Goal: Information Seeking & Learning: Learn about a topic

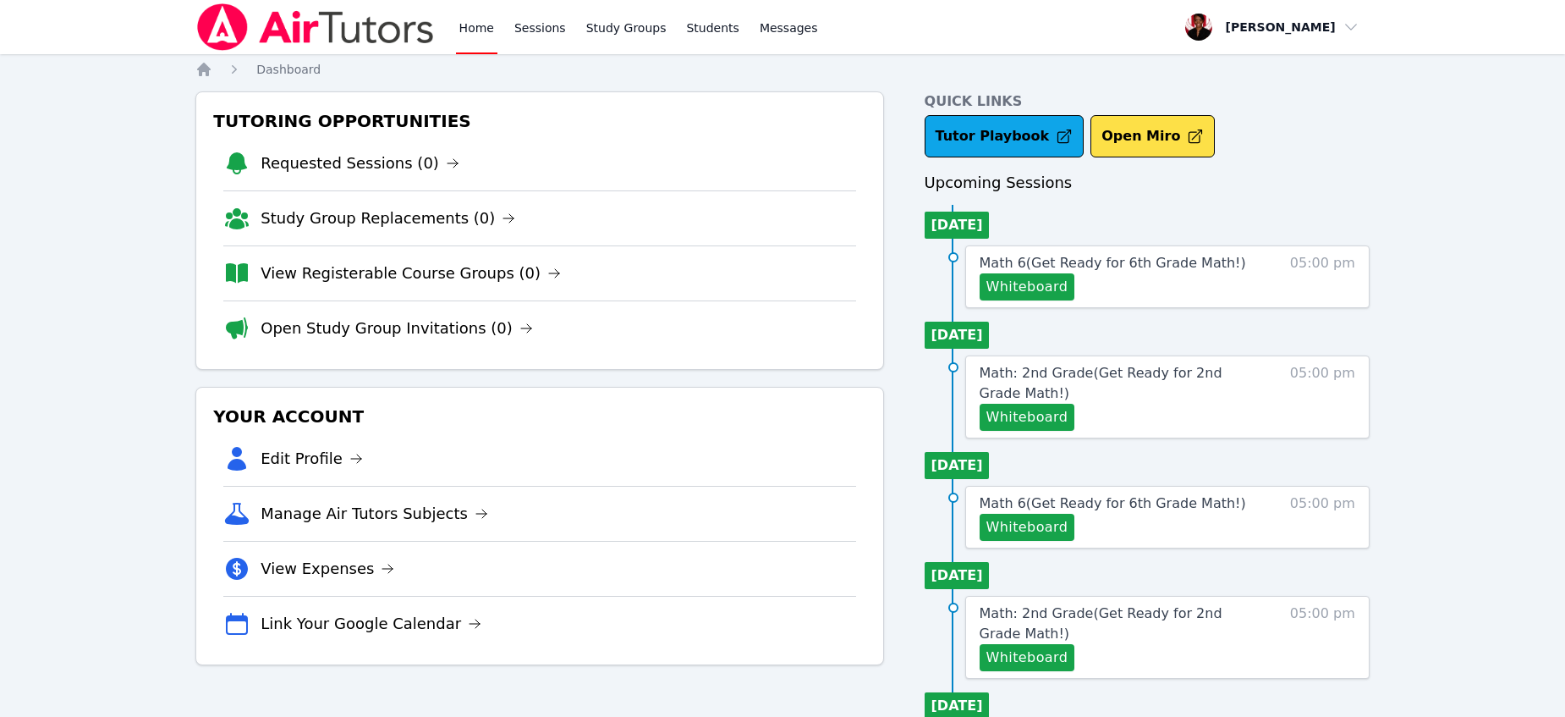
scroll to position [25, 0]
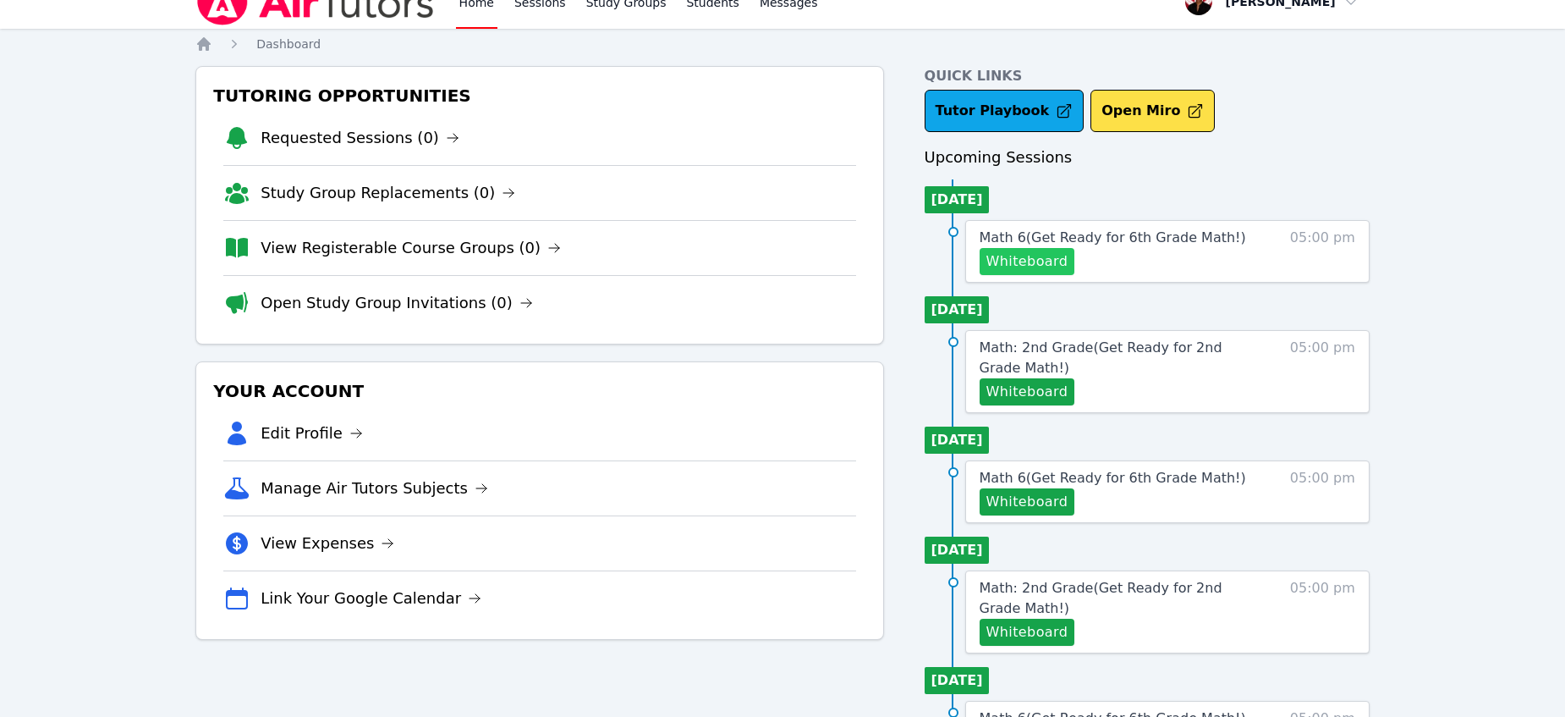
click at [1063, 270] on button "Whiteboard" at bounding box center [1028, 261] width 96 height 27
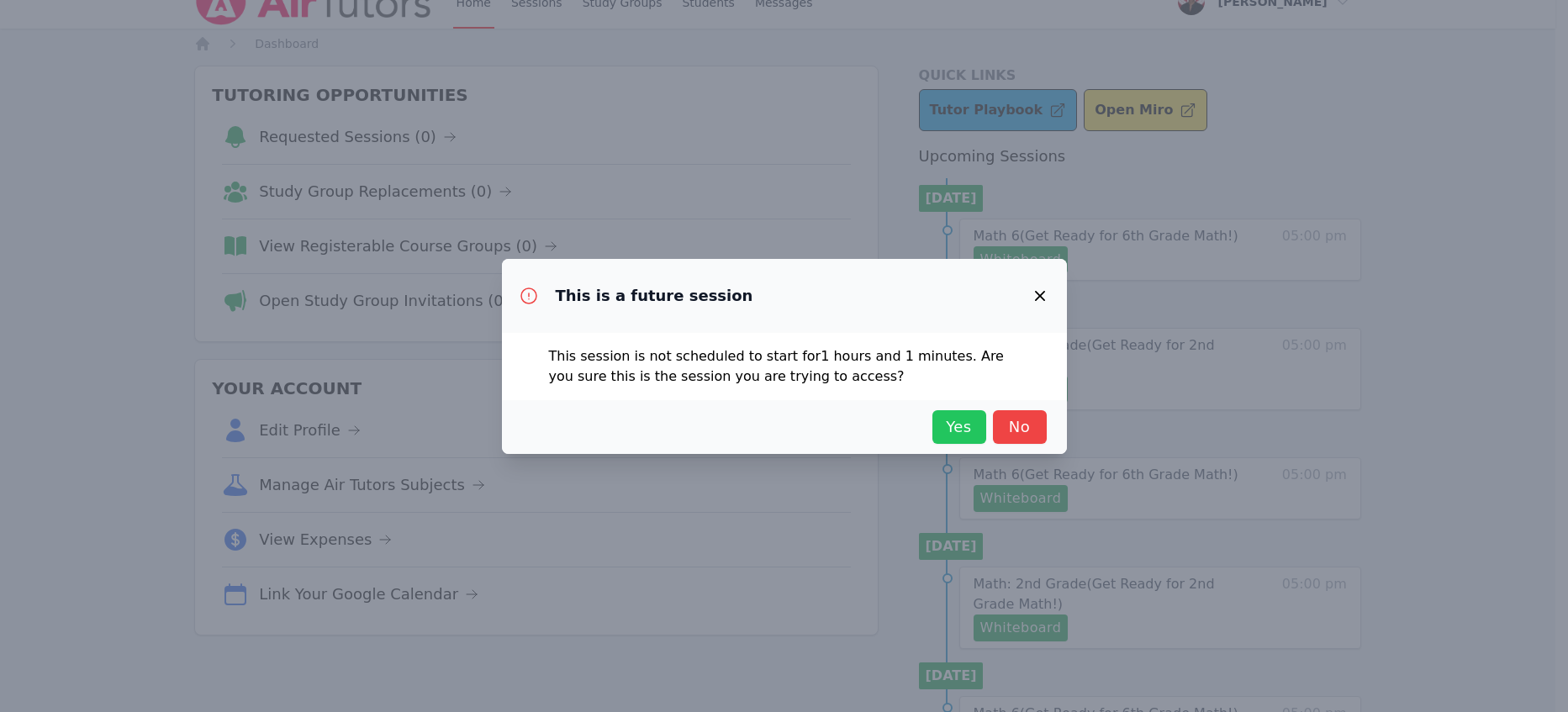
click at [961, 427] on span "Yes" at bounding box center [959, 427] width 37 height 24
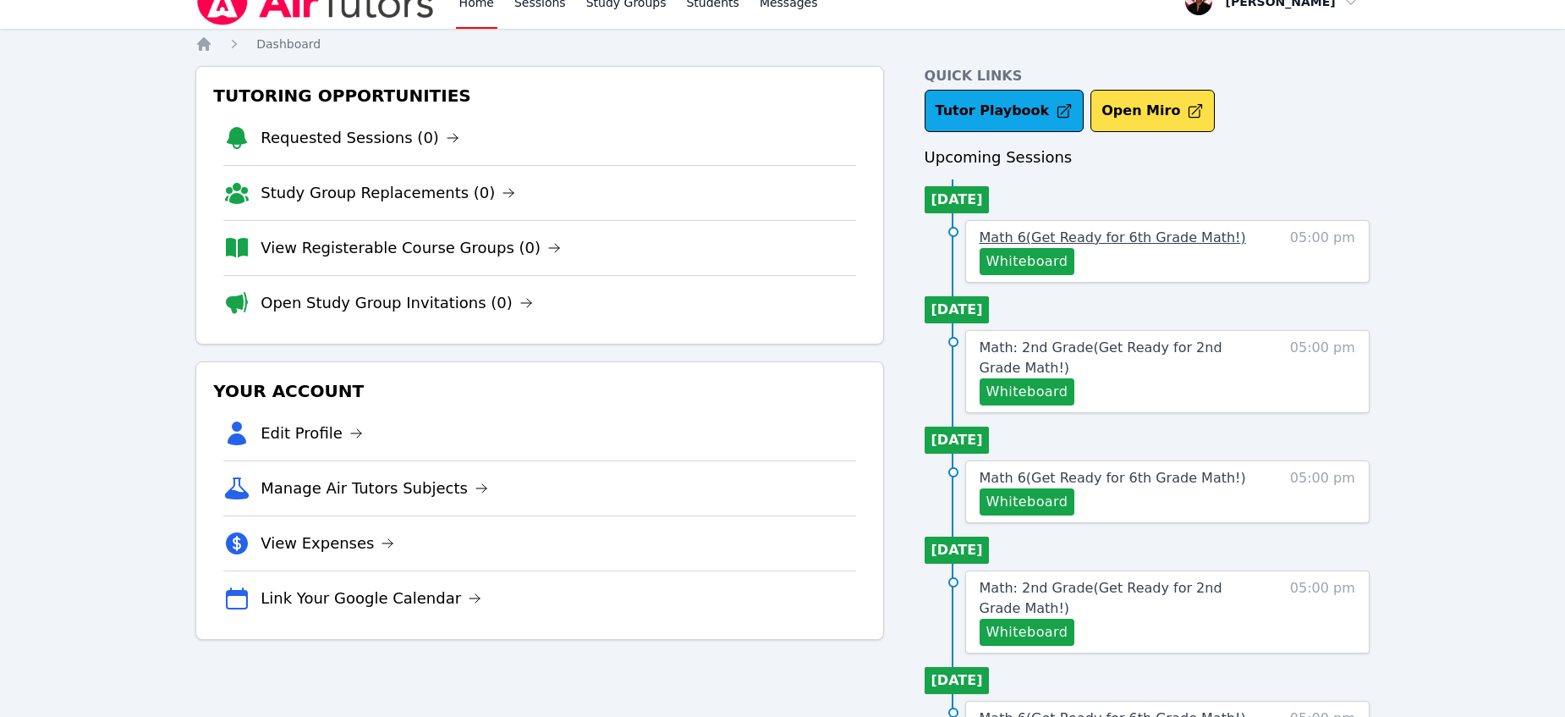
click at [1050, 233] on span "Math 6 ( Get Ready for 6th Grade Math! )" at bounding box center [1113, 237] width 266 height 16
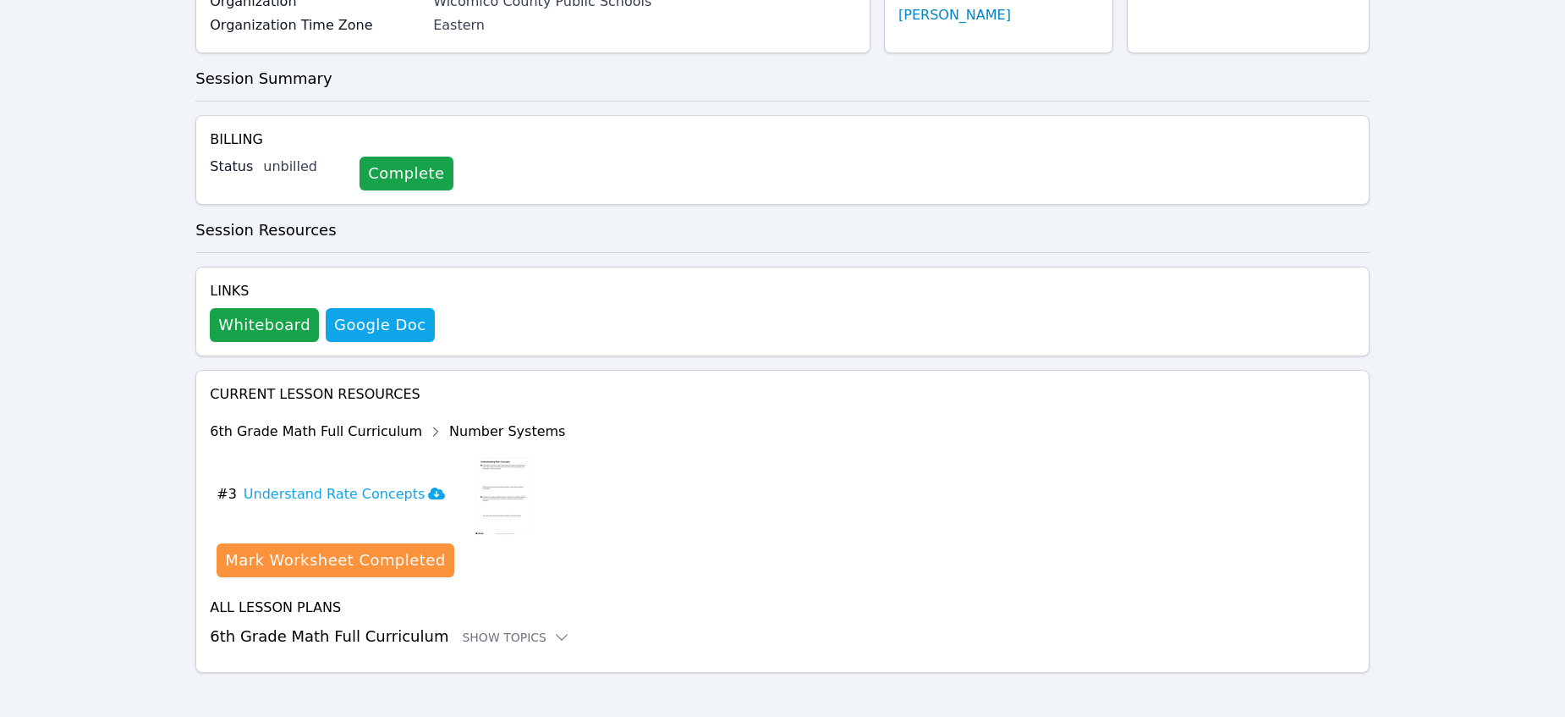
scroll to position [267, 0]
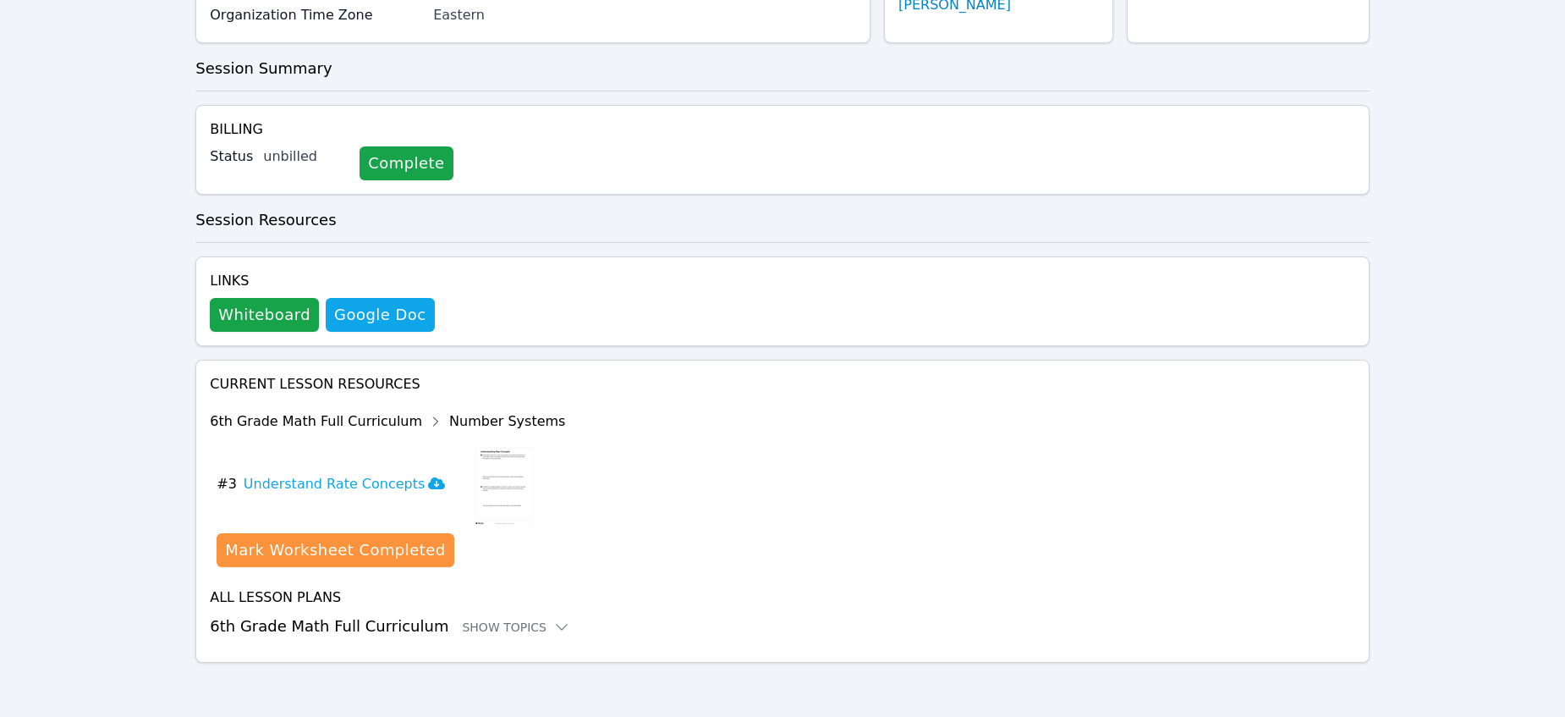
click at [416, 634] on h3 "6th Grade Math Full Curriculum Show Topics" at bounding box center [782, 626] width 1145 height 24
click at [471, 615] on h3 "6th Grade Math Full Curriculum Show Topics" at bounding box center [782, 626] width 1145 height 24
click at [475, 626] on div "Show Topics" at bounding box center [516, 626] width 108 height 17
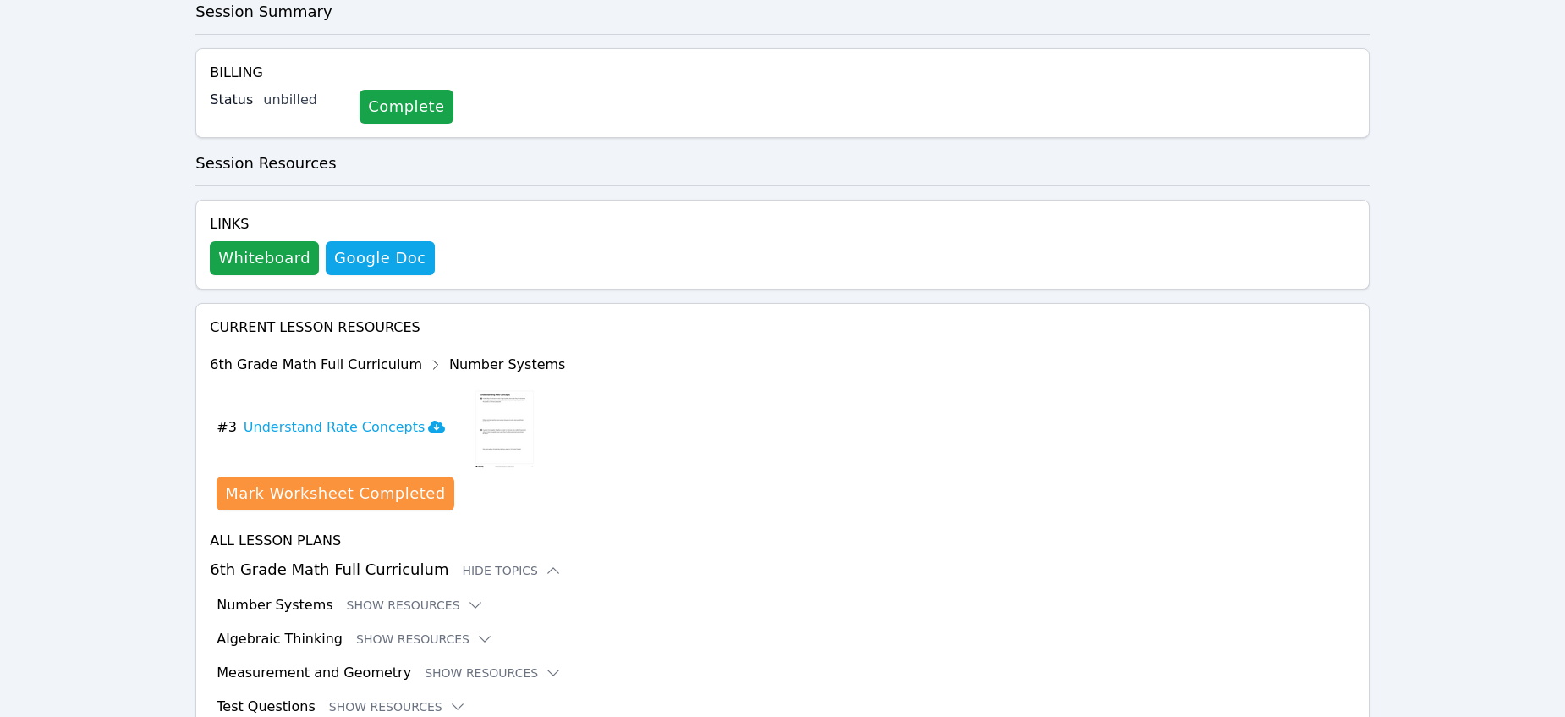
scroll to position [406, 0]
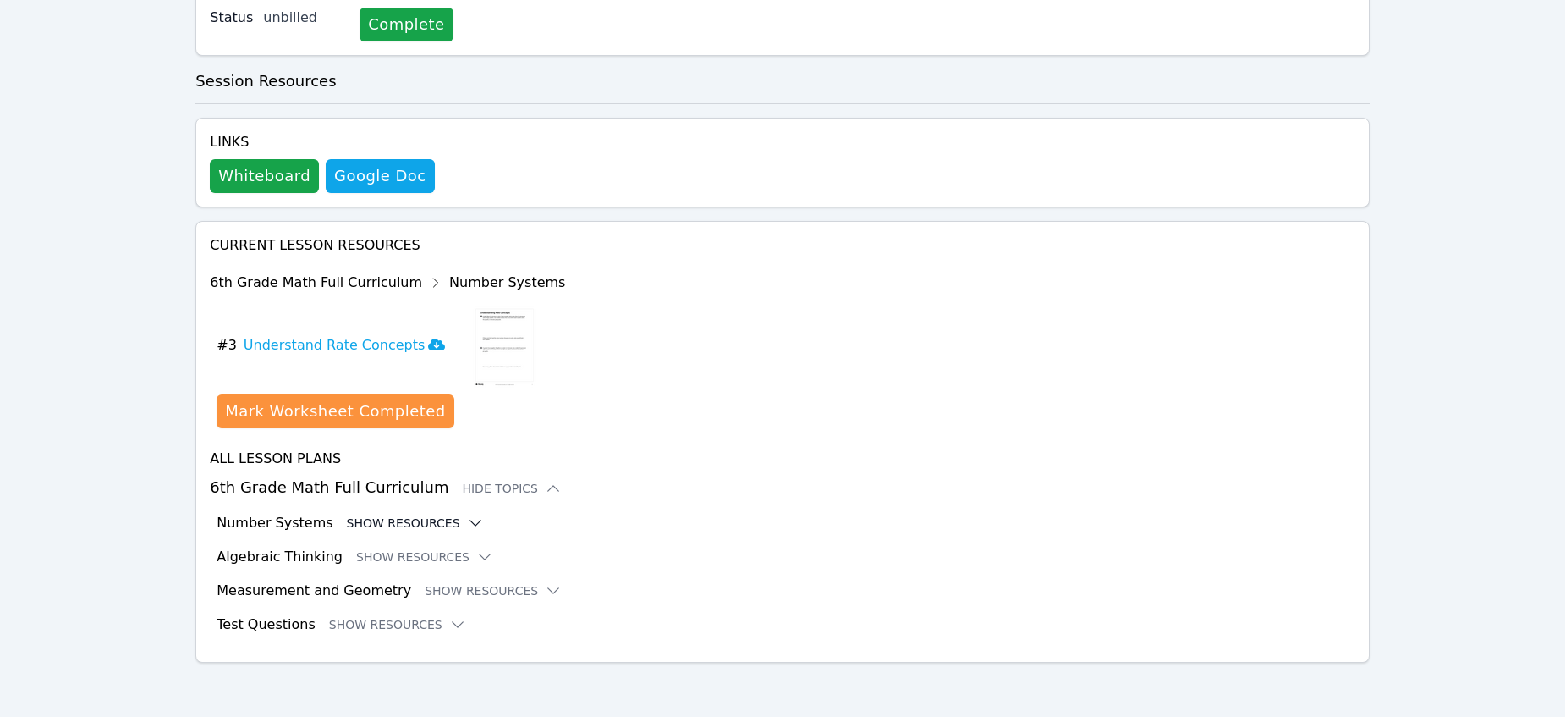
click at [430, 517] on button "Show Resources" at bounding box center [415, 522] width 137 height 17
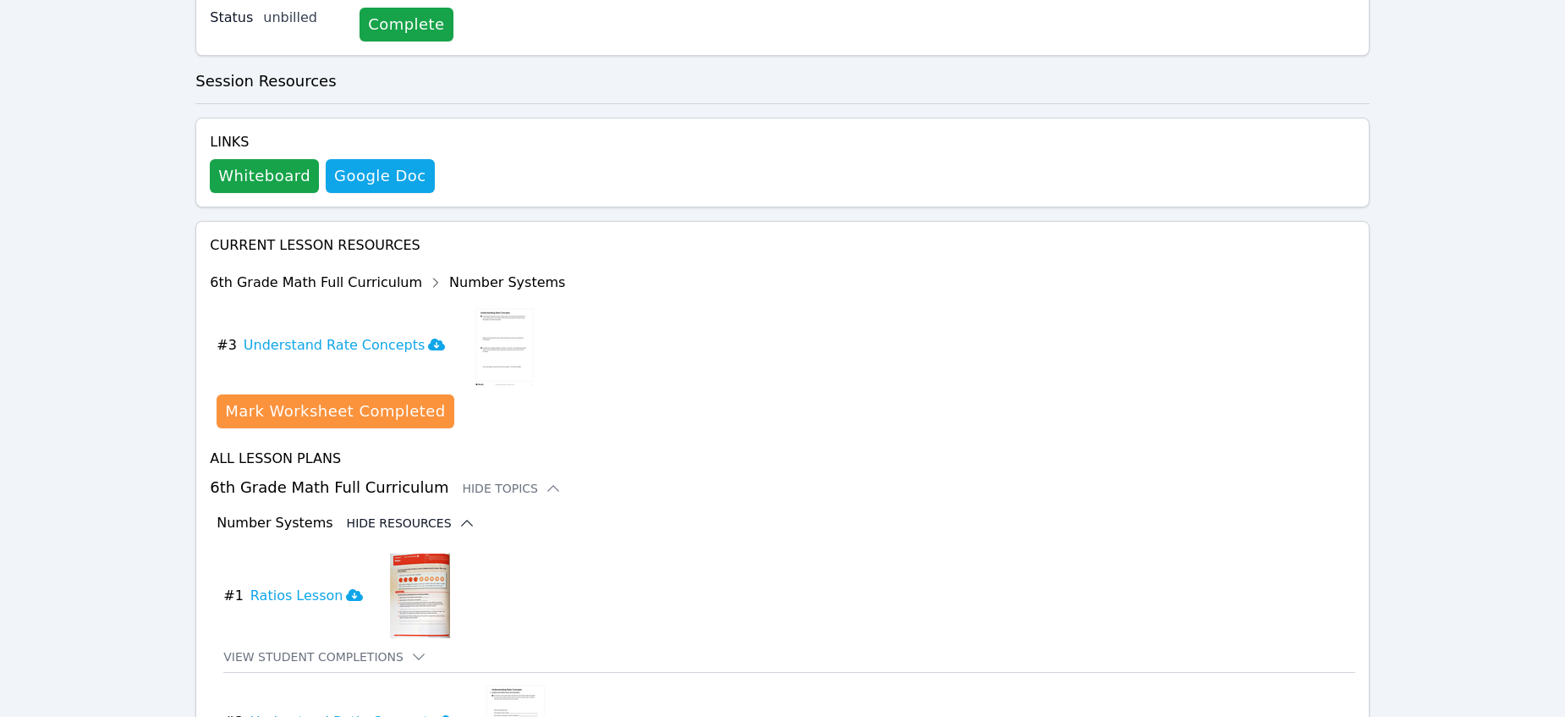
click at [459, 521] on icon at bounding box center [467, 522] width 17 height 17
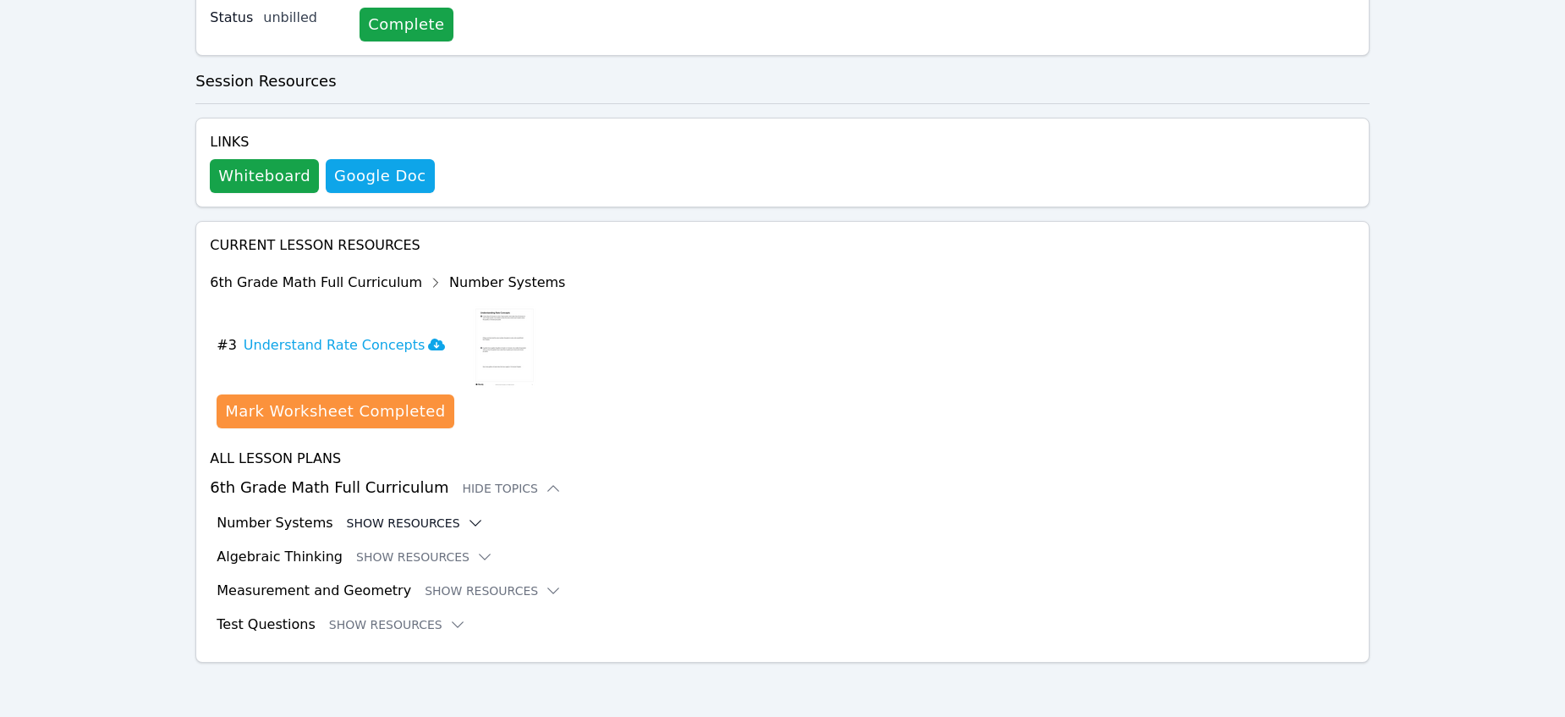
click at [470, 521] on icon at bounding box center [475, 522] width 11 height 5
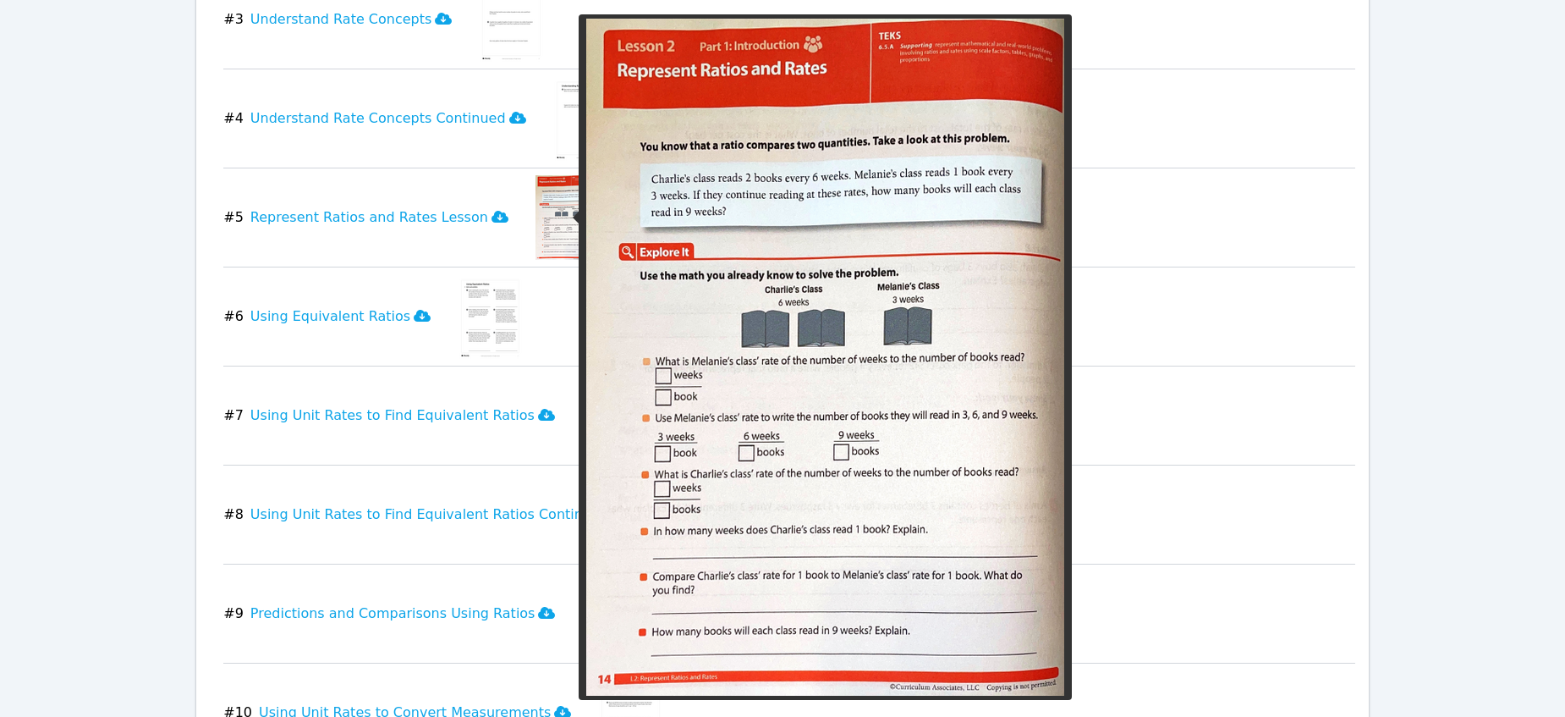
scroll to position [1251, 0]
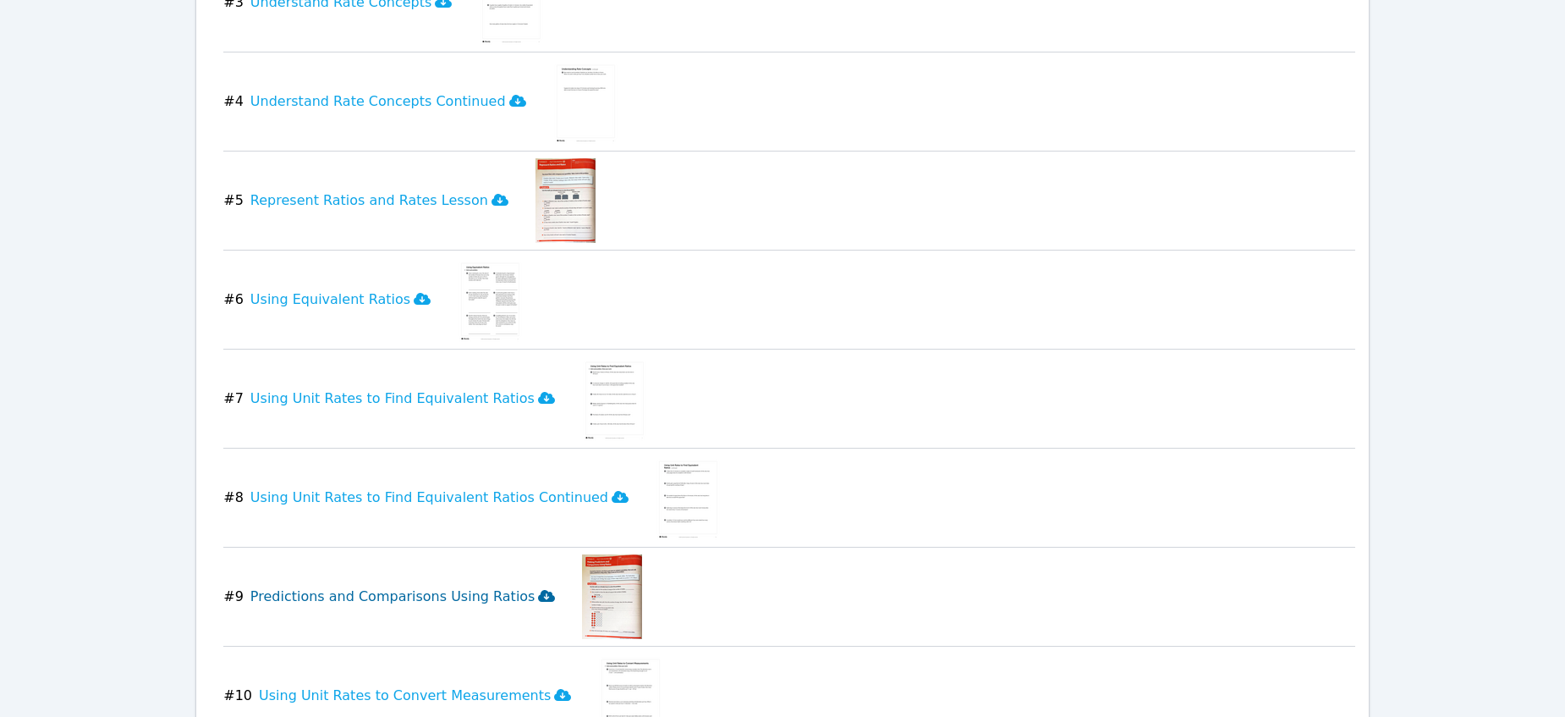
click at [538, 596] on icon at bounding box center [546, 596] width 17 height 12
